Goal: Task Accomplishment & Management: Manage account settings

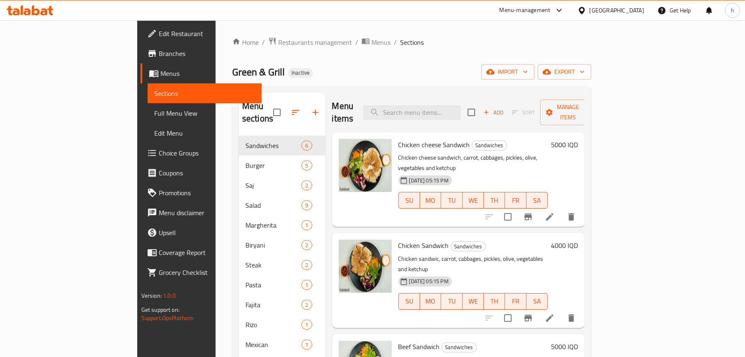
scroll to position [166, 0]
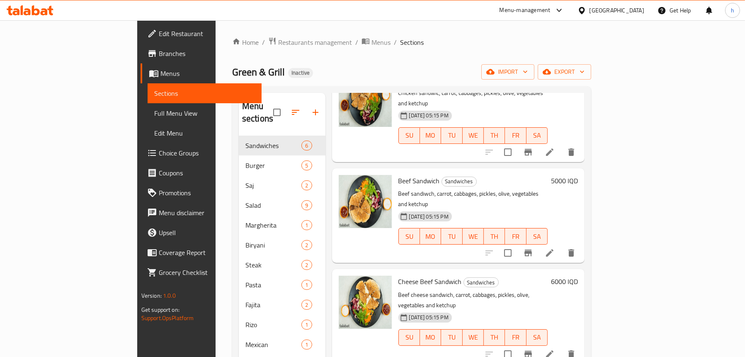
click at [24, 11] on icon at bounding box center [30, 10] width 47 height 10
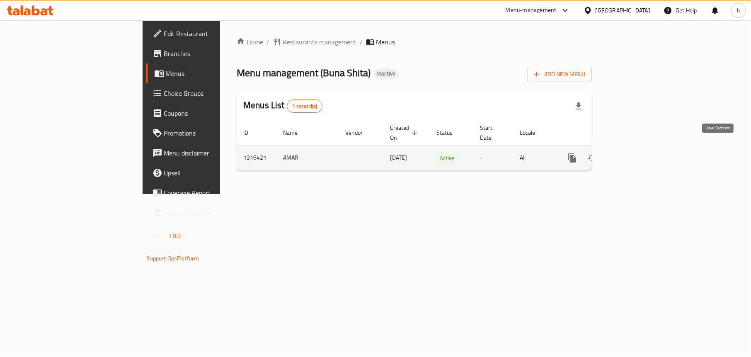
click at [642, 154] on link "enhanced table" at bounding box center [632, 158] width 20 height 20
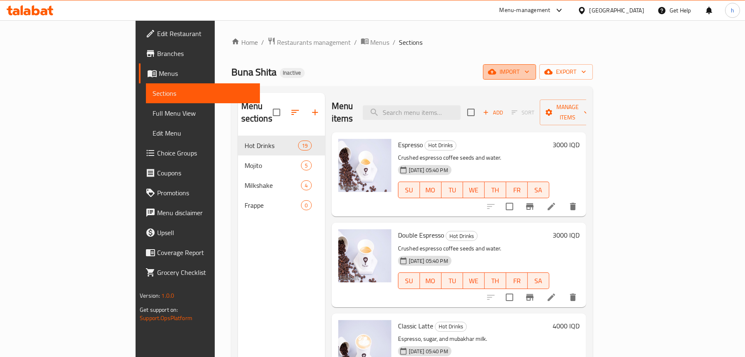
click at [529, 72] on span "import" at bounding box center [509, 72] width 40 height 10
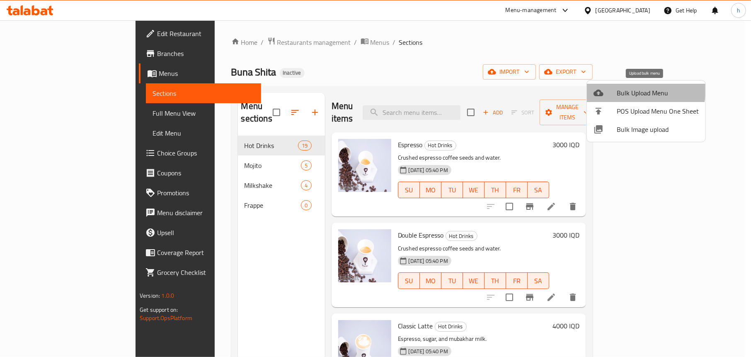
click at [624, 88] on span "Bulk Upload Menu" at bounding box center [658, 93] width 82 height 10
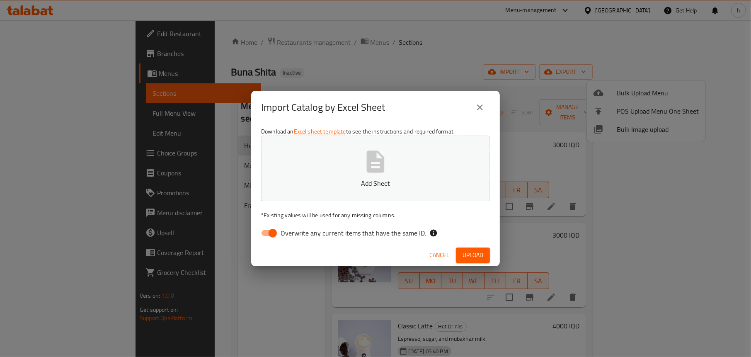
click at [274, 230] on input "Overwrite any current items that have the same ID." at bounding box center [272, 233] width 47 height 16
checkbox input "false"
click at [353, 174] on button "Add Sheet" at bounding box center [375, 167] width 229 height 65
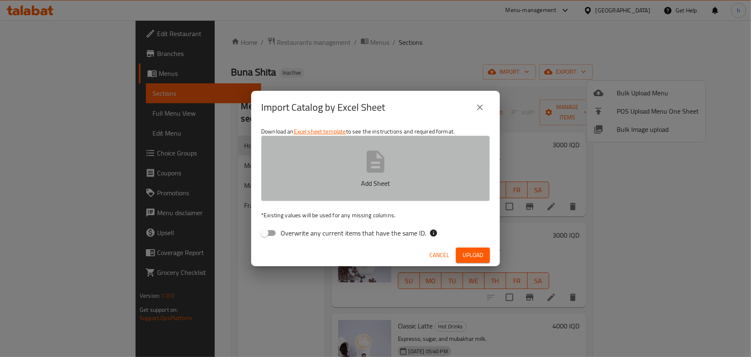
click at [380, 178] on p "Add Sheet" at bounding box center [375, 183] width 203 height 10
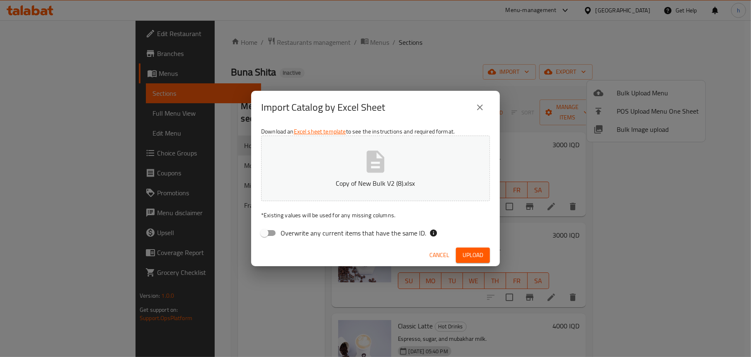
click at [472, 252] on span "Upload" at bounding box center [472, 255] width 21 height 10
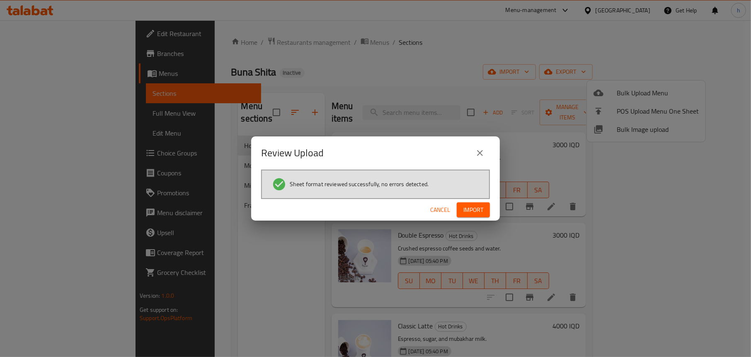
click at [468, 206] on span "Import" at bounding box center [473, 210] width 20 height 10
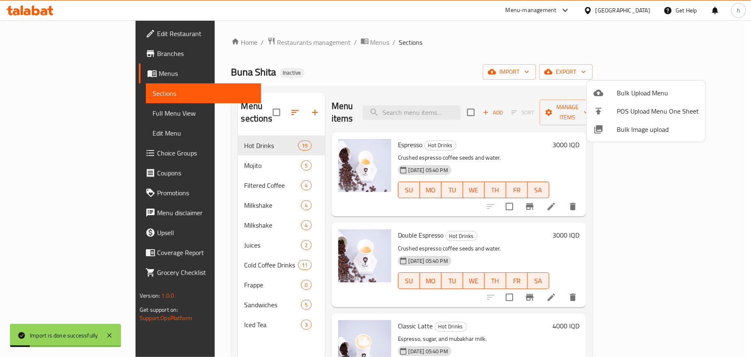
click at [306, 64] on div at bounding box center [375, 178] width 751 height 357
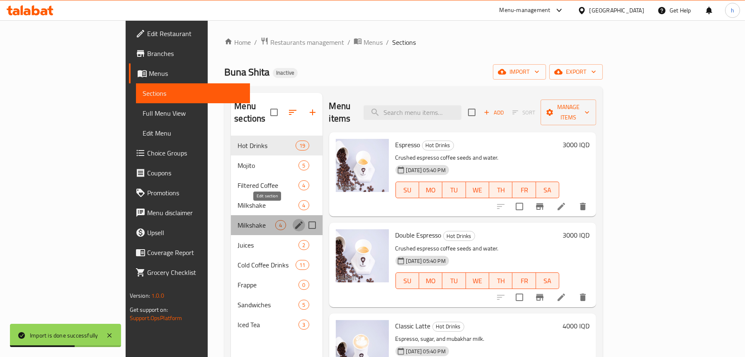
click at [294, 220] on icon "edit" at bounding box center [299, 225] width 10 height 10
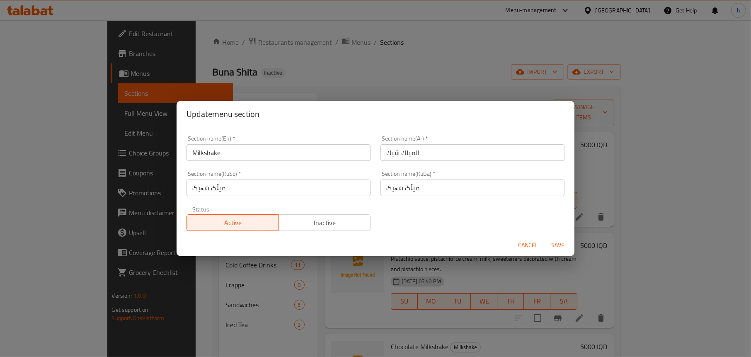
click at [527, 245] on span "Cancel" at bounding box center [528, 245] width 20 height 10
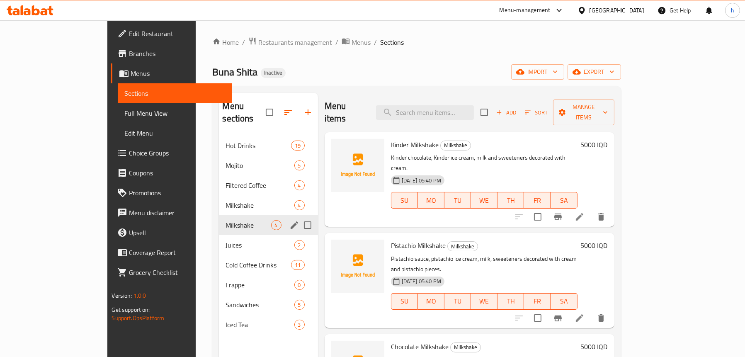
click at [299, 216] on input "Menu sections" at bounding box center [307, 224] width 17 height 17
checkbox input "true"
click at [271, 107] on icon "button" at bounding box center [276, 112] width 10 height 10
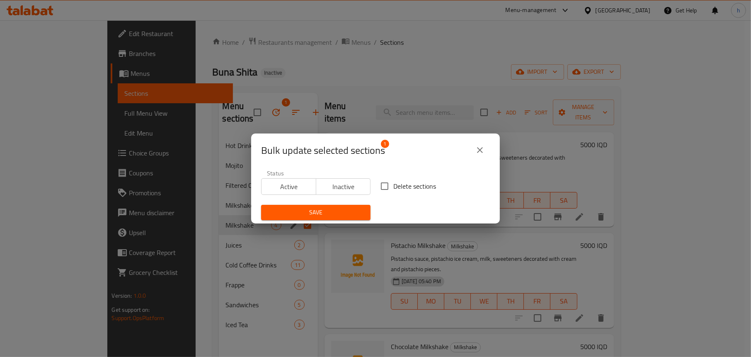
click at [428, 186] on span "Delete sections" at bounding box center [414, 186] width 43 height 10
click at [393, 186] on input "Delete sections" at bounding box center [384, 185] width 17 height 17
checkbox input "true"
click at [329, 210] on span "Save" at bounding box center [316, 212] width 96 height 10
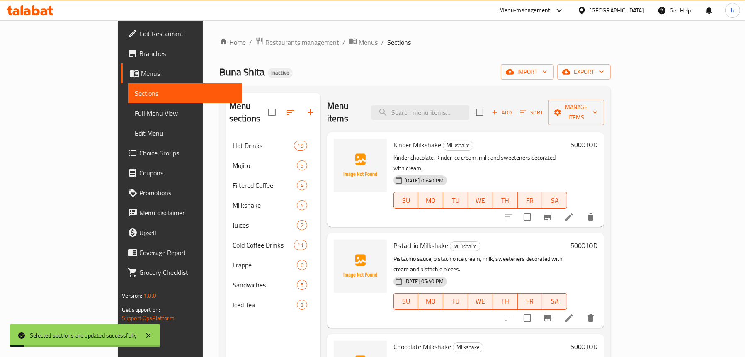
click at [341, 66] on div "Buna Shita Inactive import export" at bounding box center [414, 71] width 391 height 15
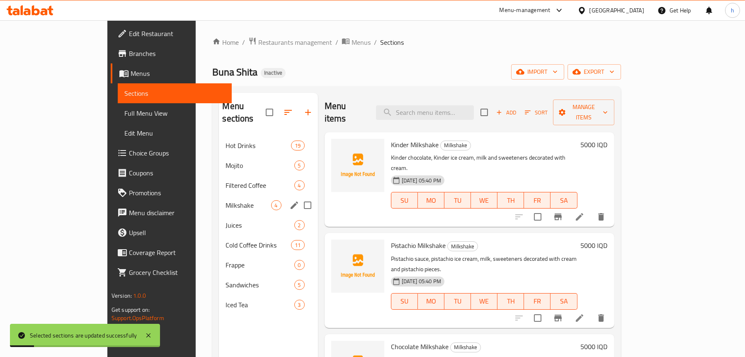
click at [225, 200] on span "Milkshake" at bounding box center [247, 205] width 45 height 10
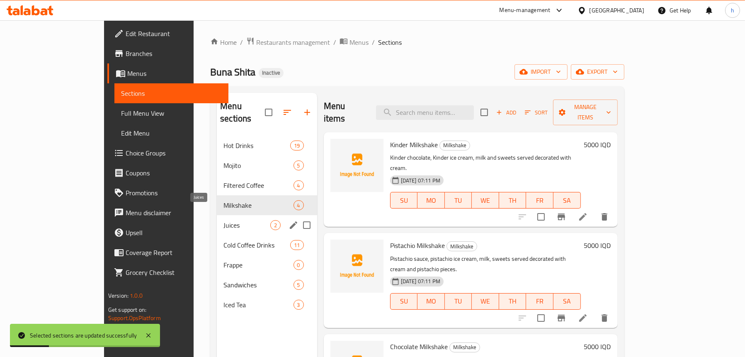
click at [223, 220] on span "Juices" at bounding box center [246, 225] width 46 height 10
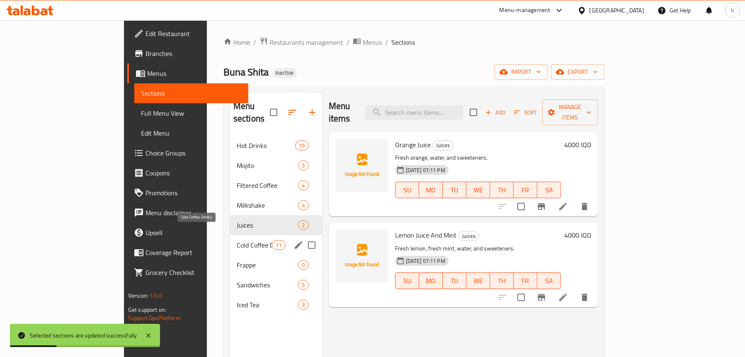
click at [237, 240] on span "Cold Coffee Drinks" at bounding box center [254, 245] width 35 height 10
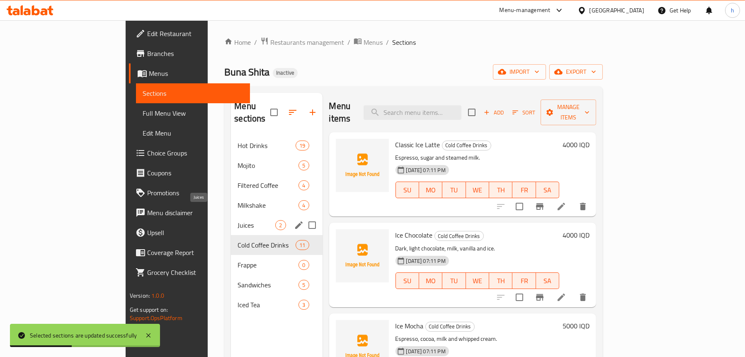
click at [237, 220] on span "Juices" at bounding box center [256, 225] width 38 height 10
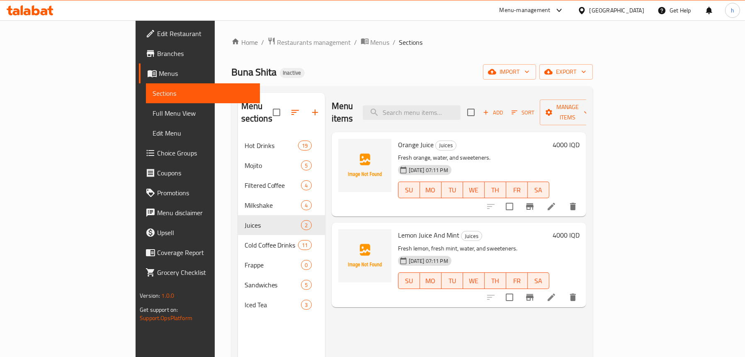
click at [346, 74] on div "Buna Shita Inactive import export" at bounding box center [411, 71] width 361 height 15
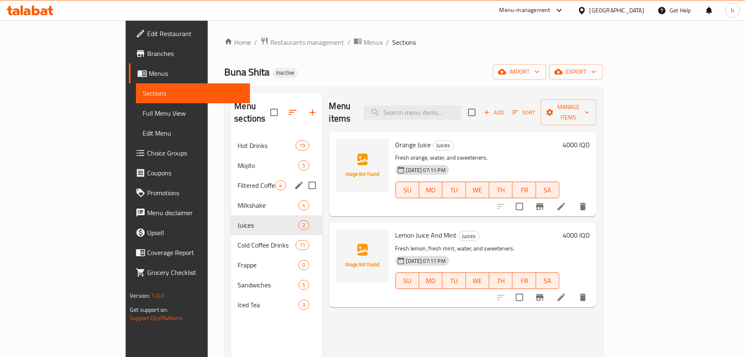
click at [237, 180] on span "Filtered Coffee" at bounding box center [256, 185] width 38 height 10
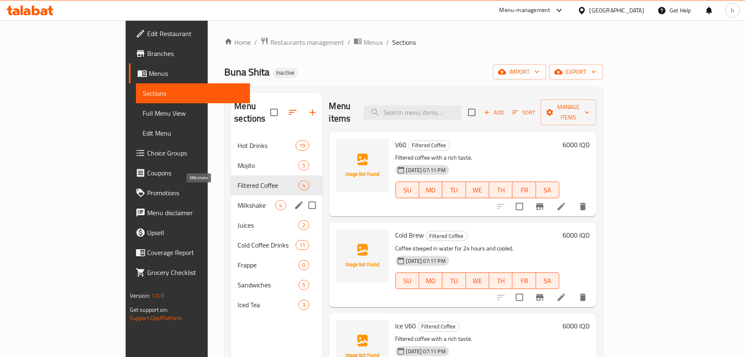
click at [237, 220] on span "Juices" at bounding box center [267, 225] width 61 height 10
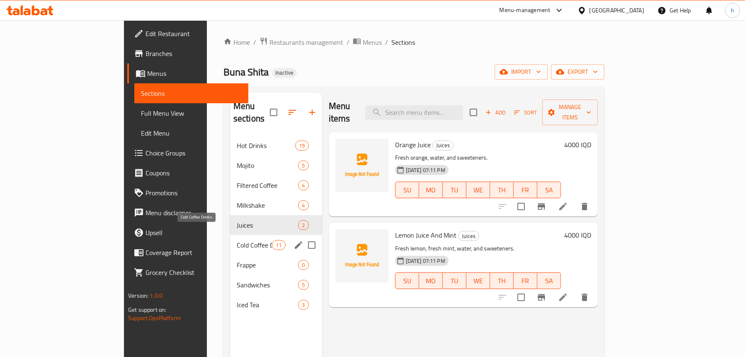
click at [237, 240] on span "Cold Coffee Drinks" at bounding box center [254, 245] width 35 height 10
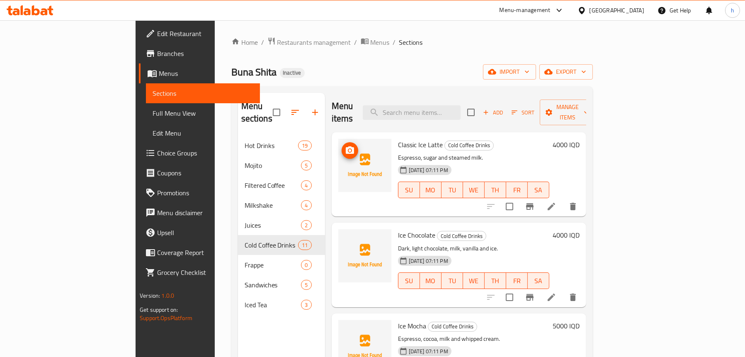
click at [341, 145] on button "upload picture" at bounding box center [349, 150] width 17 height 17
click at [346, 146] on icon "upload picture" at bounding box center [350, 149] width 8 height 7
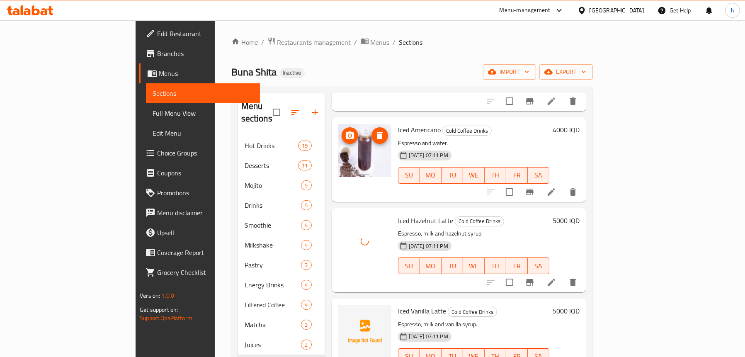
scroll to position [116, 0]
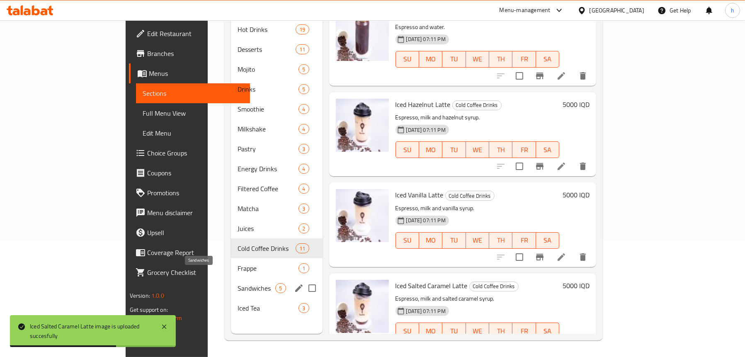
click at [237, 283] on span "Sandwiches" at bounding box center [256, 288] width 38 height 10
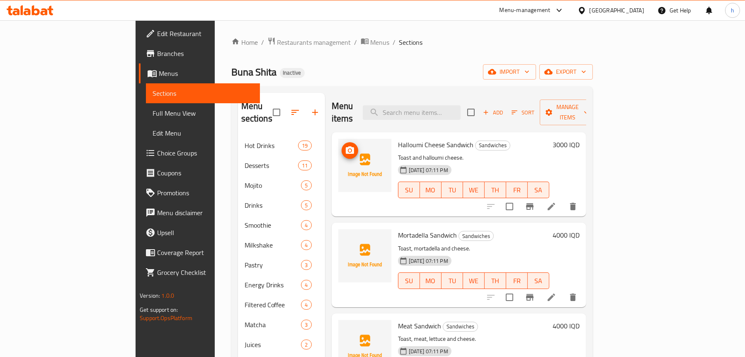
click at [345, 145] on icon "upload picture" at bounding box center [350, 150] width 10 height 10
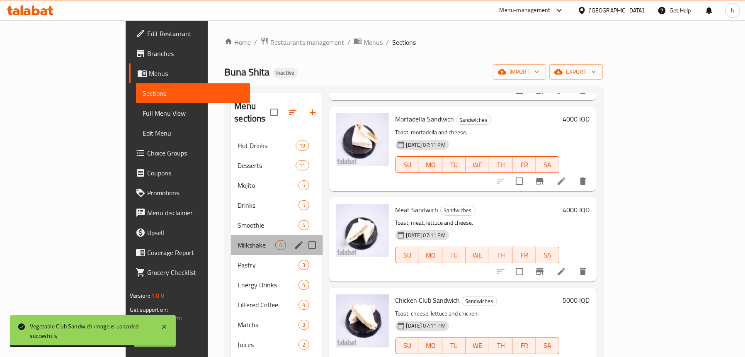
click at [231, 235] on div "Milkshake 4" at bounding box center [276, 245] width 91 height 20
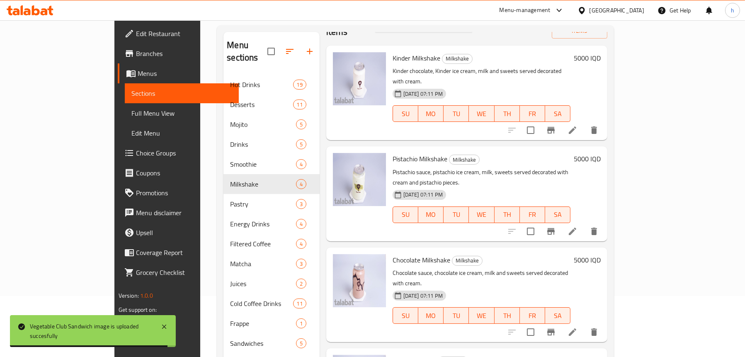
scroll to position [116, 0]
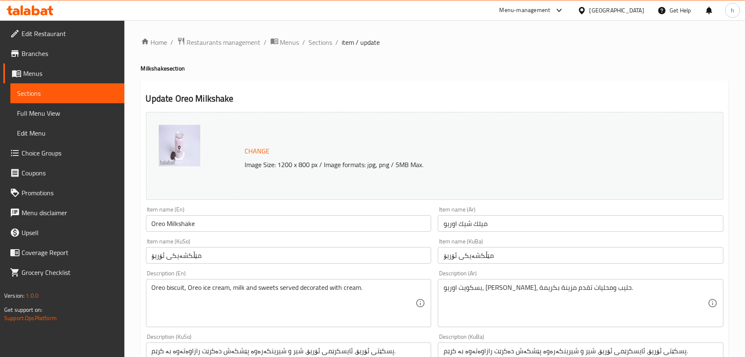
scroll to position [124, 0]
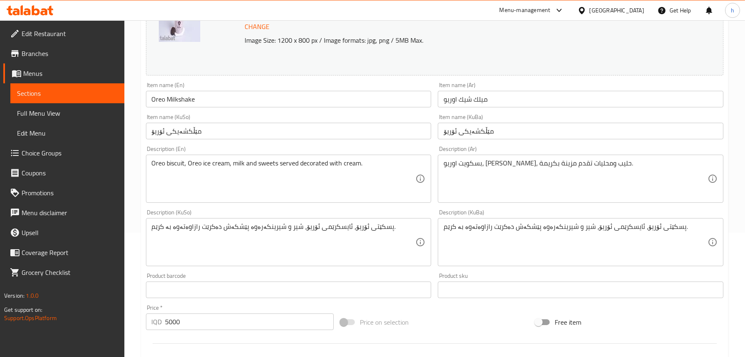
click at [70, 104] on link "Full Menu View" at bounding box center [67, 113] width 114 height 20
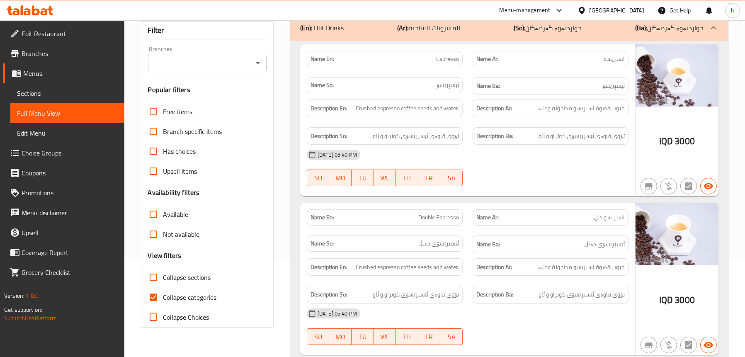
scroll to position [41, 0]
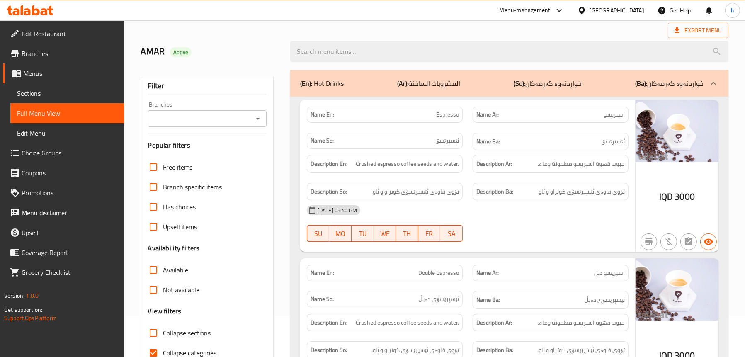
click at [258, 116] on icon "Open" at bounding box center [258, 119] width 10 height 10
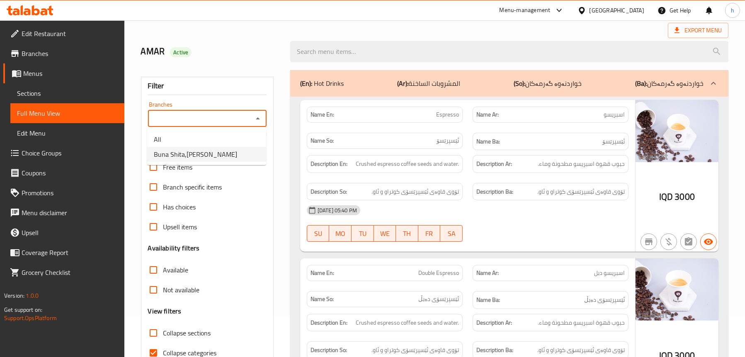
click at [238, 152] on li "Buna Shita,[PERSON_NAME]" at bounding box center [206, 154] width 119 height 15
type input "Buna Shita,[PERSON_NAME]"
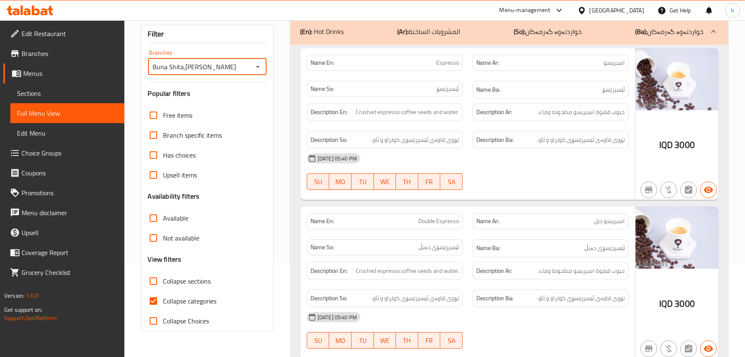
scroll to position [166, 0]
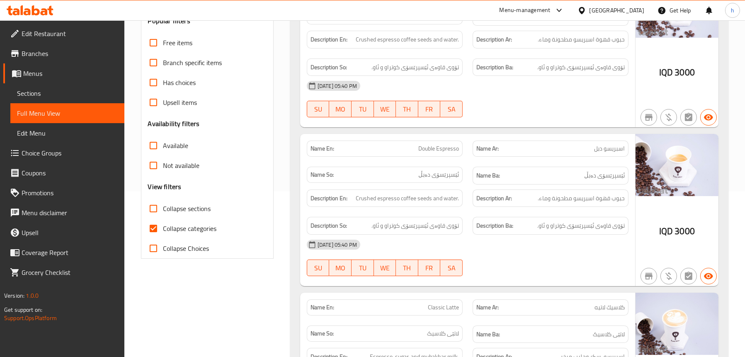
click at [184, 210] on span "Collapse sections" at bounding box center [187, 208] width 48 height 10
click at [163, 210] on input "Collapse sections" at bounding box center [153, 208] width 20 height 20
checkbox input "true"
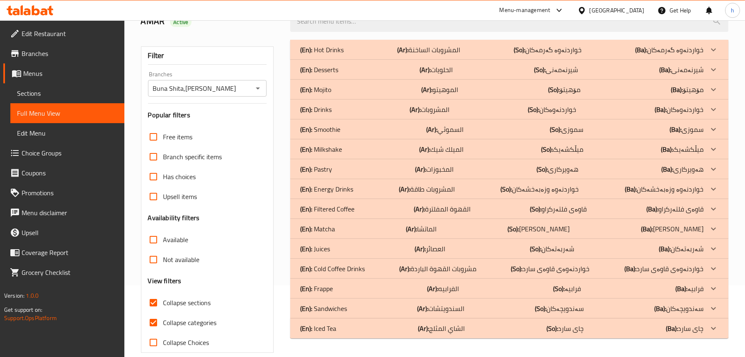
scroll to position [84, 0]
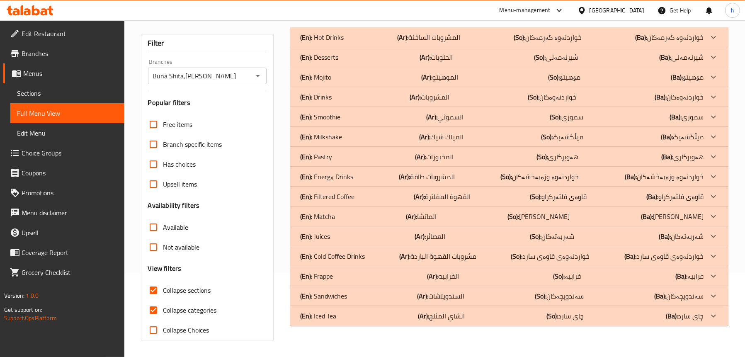
click at [343, 253] on p "(En): Cold Coffee Drinks" at bounding box center [332, 256] width 65 height 10
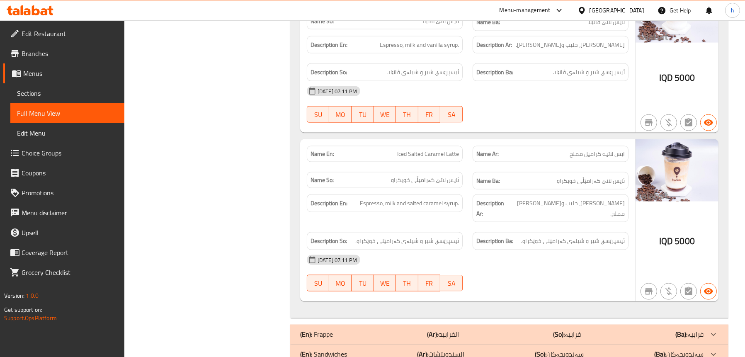
scroll to position [1874, 0]
click at [331, 349] on p "(En): Sandwiches" at bounding box center [323, 354] width 47 height 10
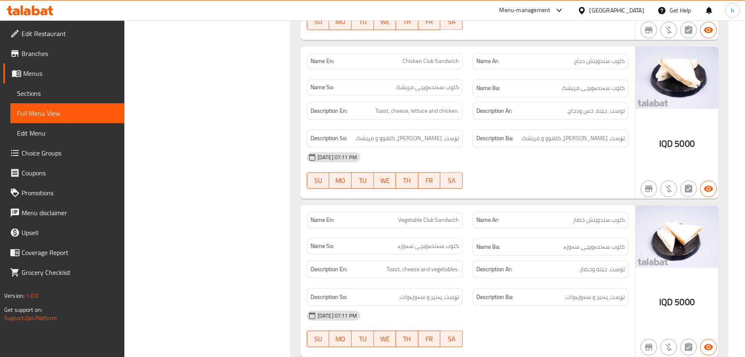
scroll to position [2698, 0]
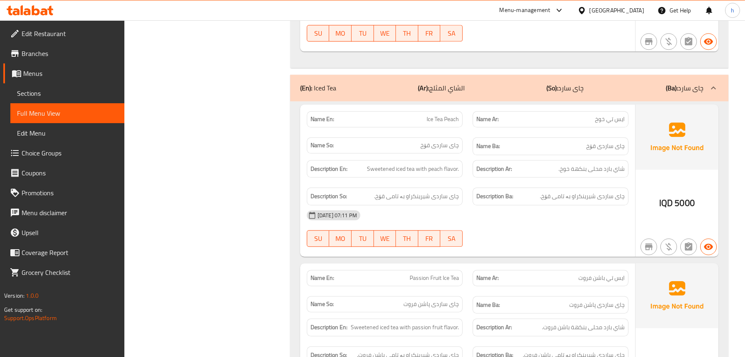
scroll to position [3193, 0]
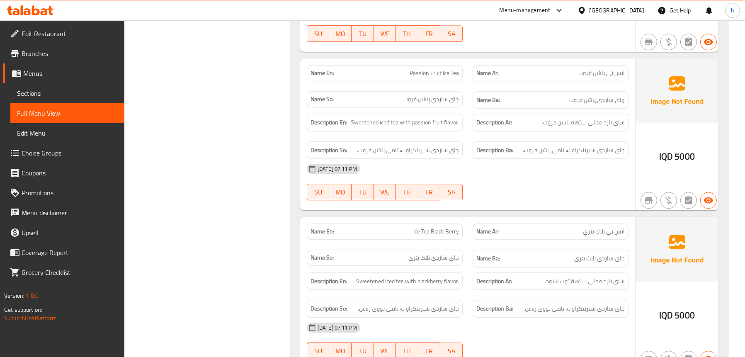
click at [65, 91] on span "Sections" at bounding box center [67, 93] width 101 height 10
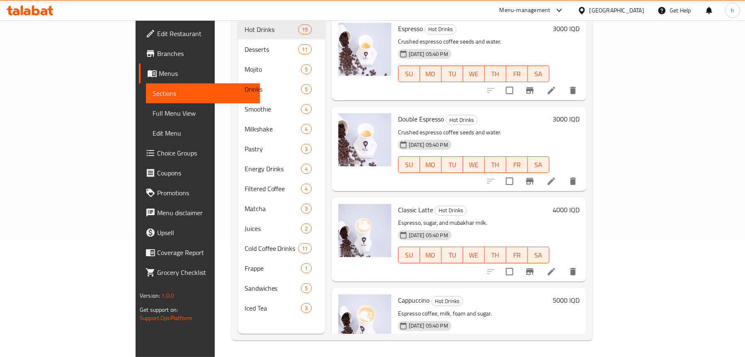
scroll to position [116, 0]
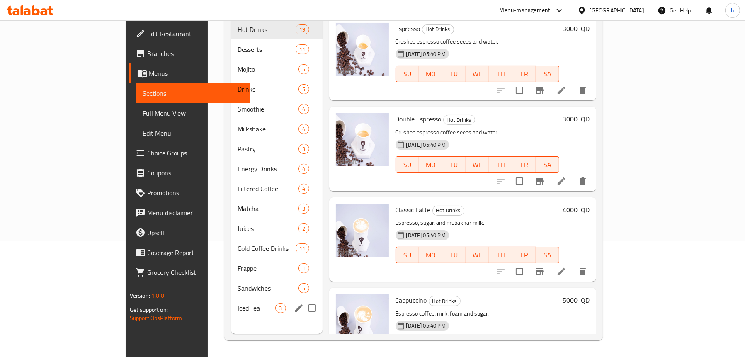
click at [231, 300] on div "Iced Tea 3" at bounding box center [276, 308] width 91 height 20
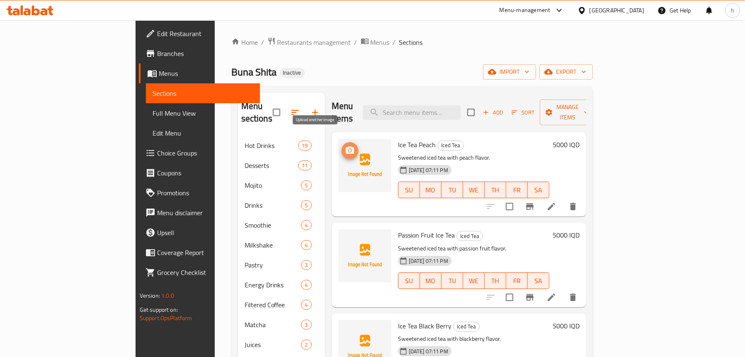
click at [345, 145] on icon "upload picture" at bounding box center [350, 150] width 10 height 10
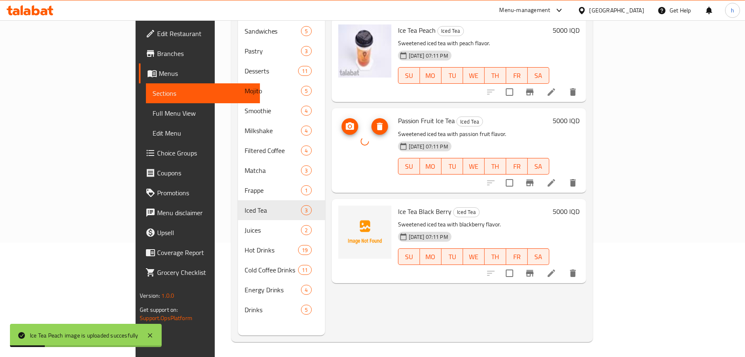
scroll to position [116, 0]
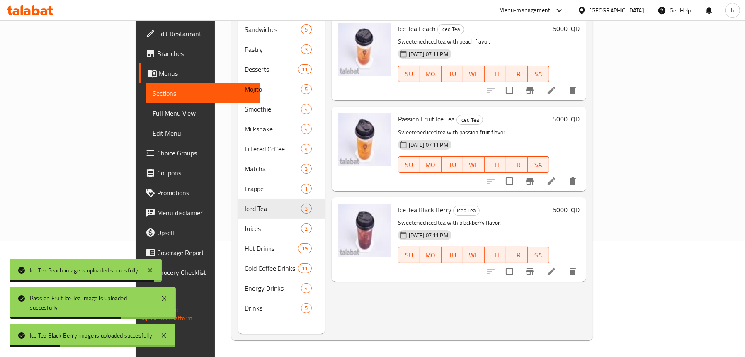
click at [152, 117] on span "Full Menu View" at bounding box center [202, 113] width 101 height 10
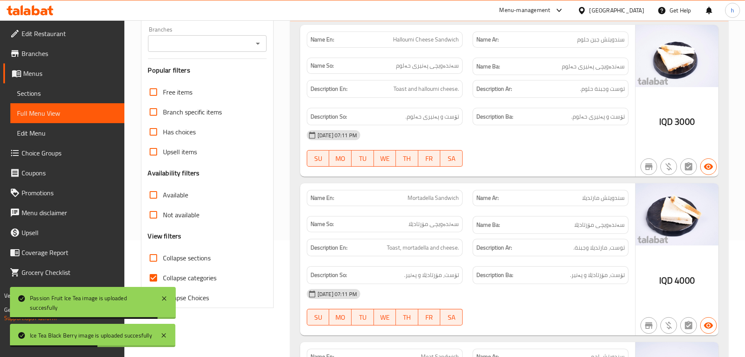
click at [256, 49] on div "Branches" at bounding box center [207, 43] width 119 height 17
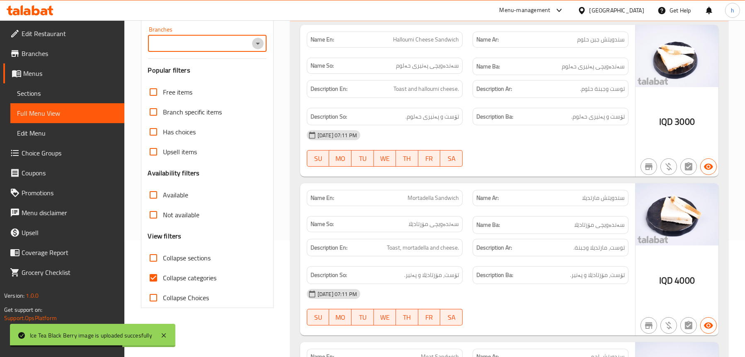
click at [261, 39] on icon "Open" at bounding box center [258, 44] width 10 height 10
click at [227, 84] on span "Buna Shita، [PERSON_NAME]" at bounding box center [196, 79] width 85 height 10
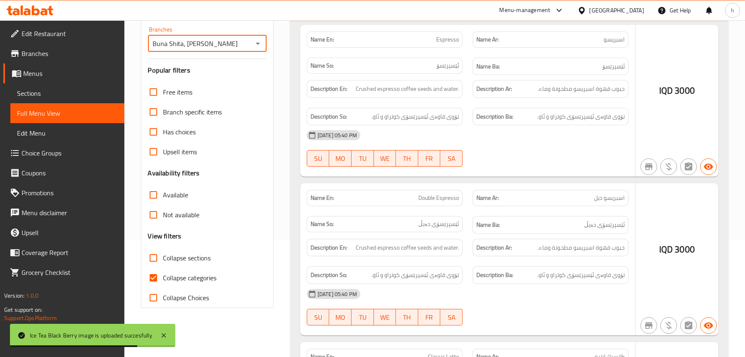
type input "Buna Shita، [PERSON_NAME]"
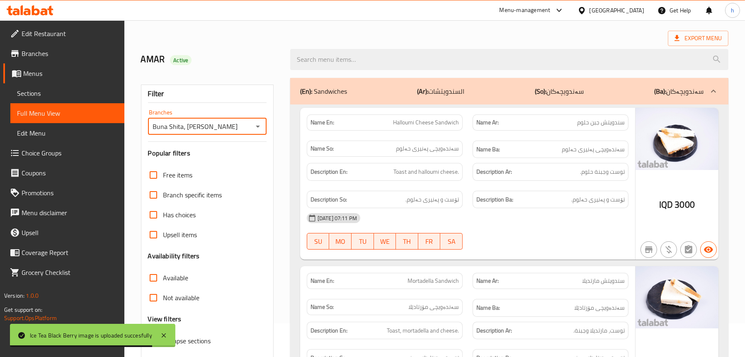
scroll to position [199, 0]
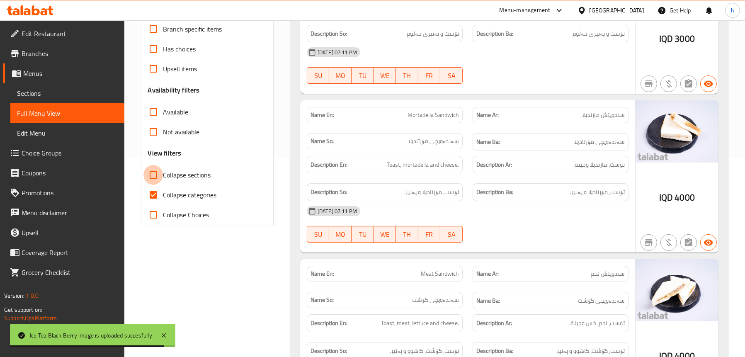
click at [157, 178] on input "Collapse sections" at bounding box center [153, 175] width 20 height 20
checkbox input "true"
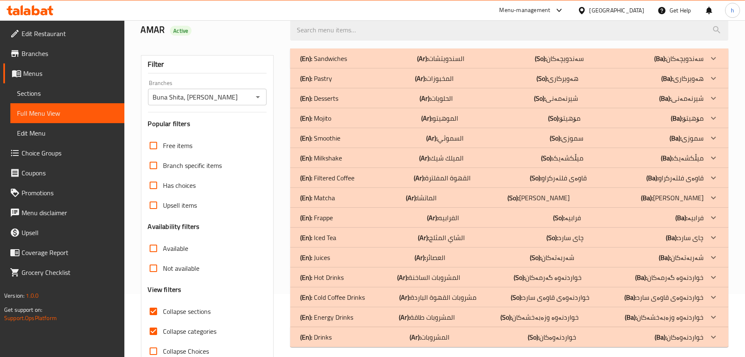
scroll to position [43, 0]
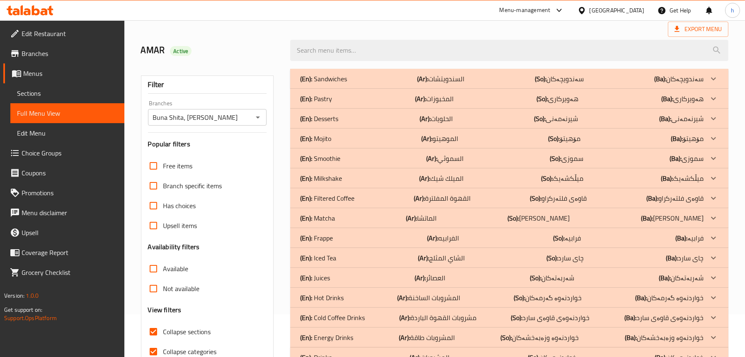
click at [350, 76] on div "(En): Sandwiches (Ar): السندويتشات (So): سەندویچەکان (Ba): سەندویچەکان" at bounding box center [501, 79] width 403 height 10
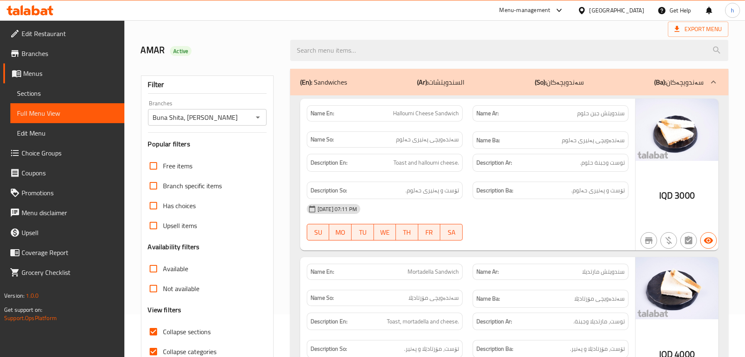
click at [350, 76] on div "(En): Sandwiches (Ar): السندويتشات (So): سەندویچەکان (Ba): سەندویچەکان" at bounding box center [509, 82] width 438 height 27
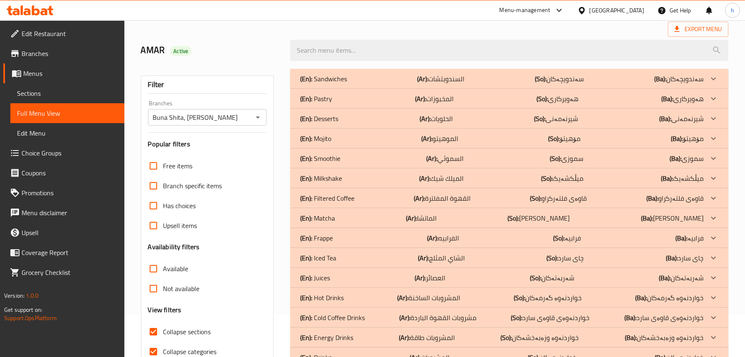
scroll to position [84, 0]
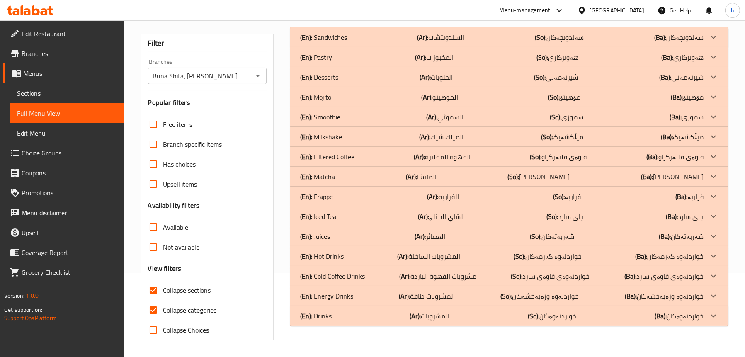
click at [327, 211] on p "(En): Iced Tea" at bounding box center [318, 216] width 36 height 10
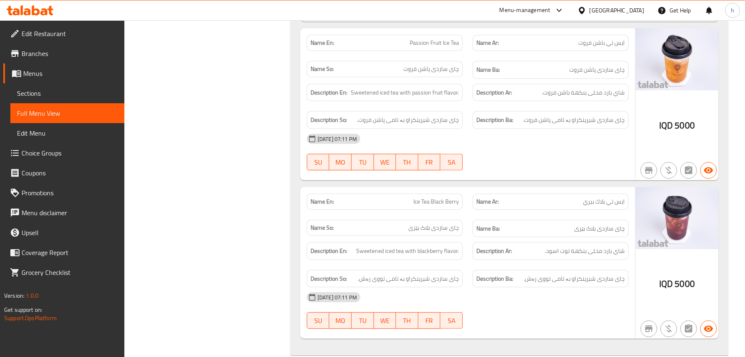
scroll to position [578, 0]
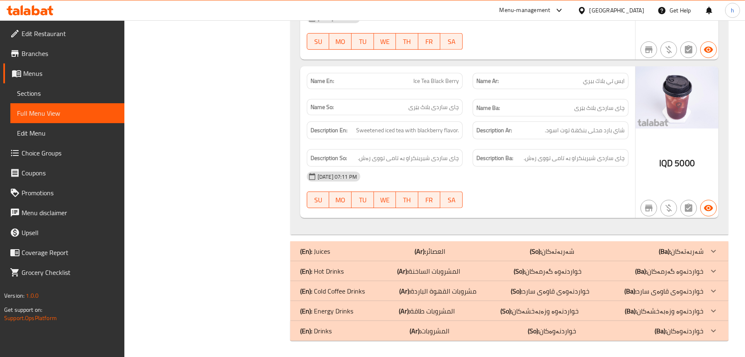
click at [332, 288] on p "(En): Cold Coffee Drinks" at bounding box center [332, 291] width 65 height 10
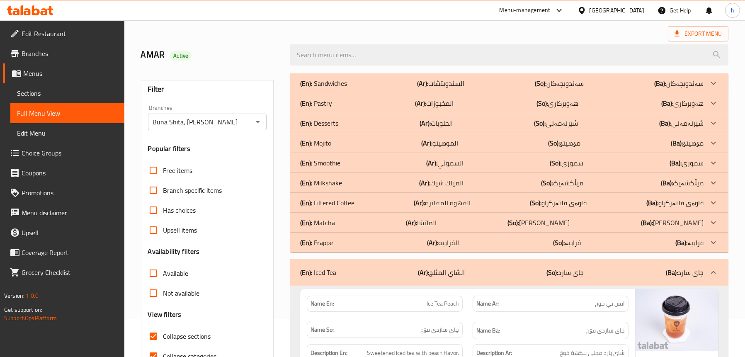
scroll to position [0, 0]
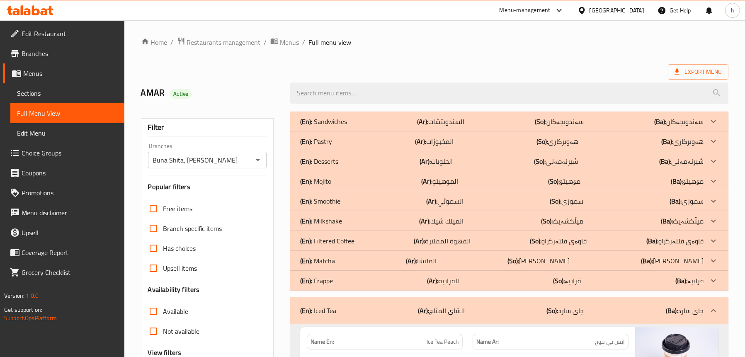
click at [412, 120] on div "(En): Sandwiches (Ar): السندويتشات (So): سەندویچەکان (Ba): سەندویچەکان" at bounding box center [501, 121] width 403 height 10
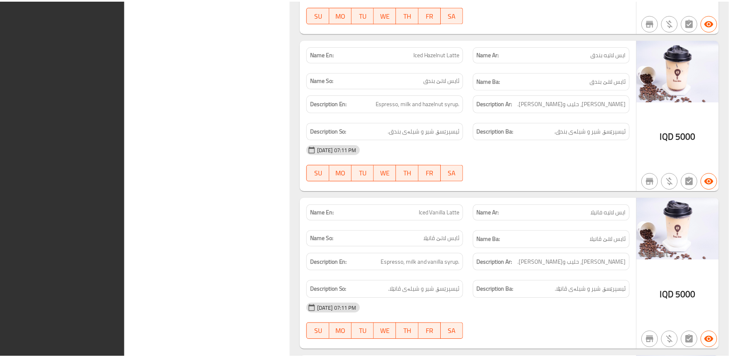
scroll to position [3200, 0]
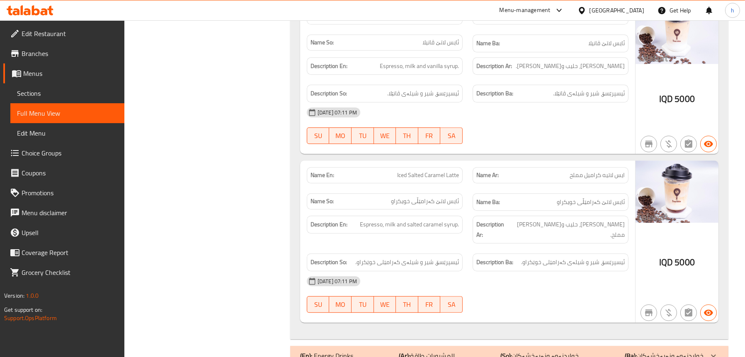
click at [44, 90] on span "Sections" at bounding box center [67, 93] width 101 height 10
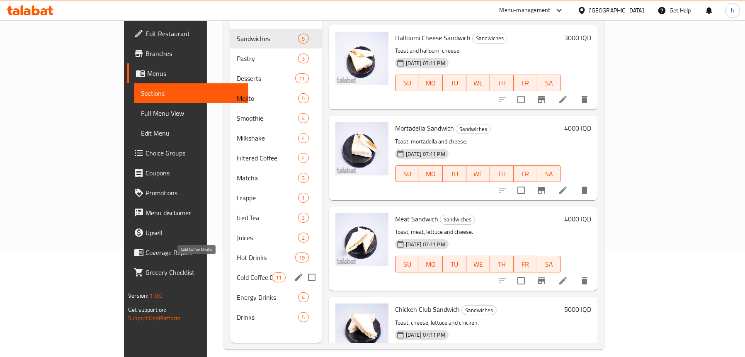
scroll to position [116, 0]
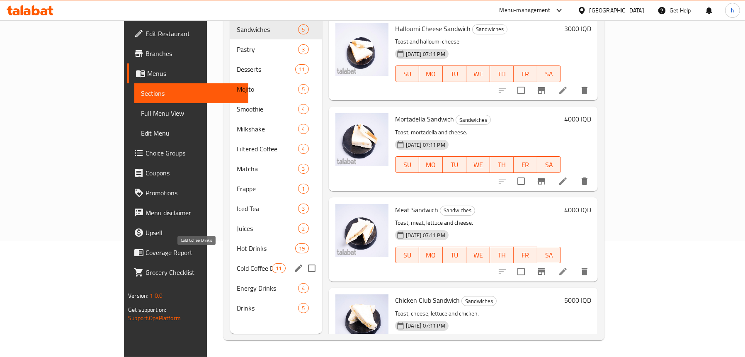
click at [237, 263] on span "Cold Coffee Drinks" at bounding box center [254, 268] width 35 height 10
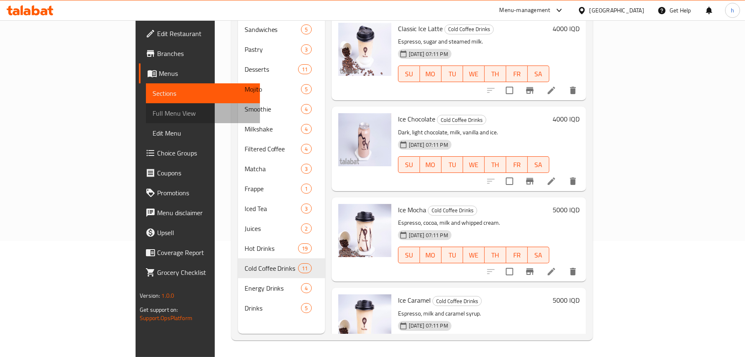
click at [152, 108] on span "Full Menu View" at bounding box center [202, 113] width 101 height 10
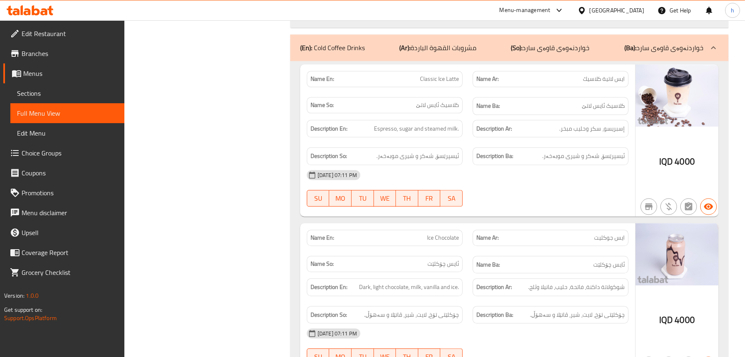
scroll to position [11645, 0]
